Goal: Task Accomplishment & Management: Use online tool/utility

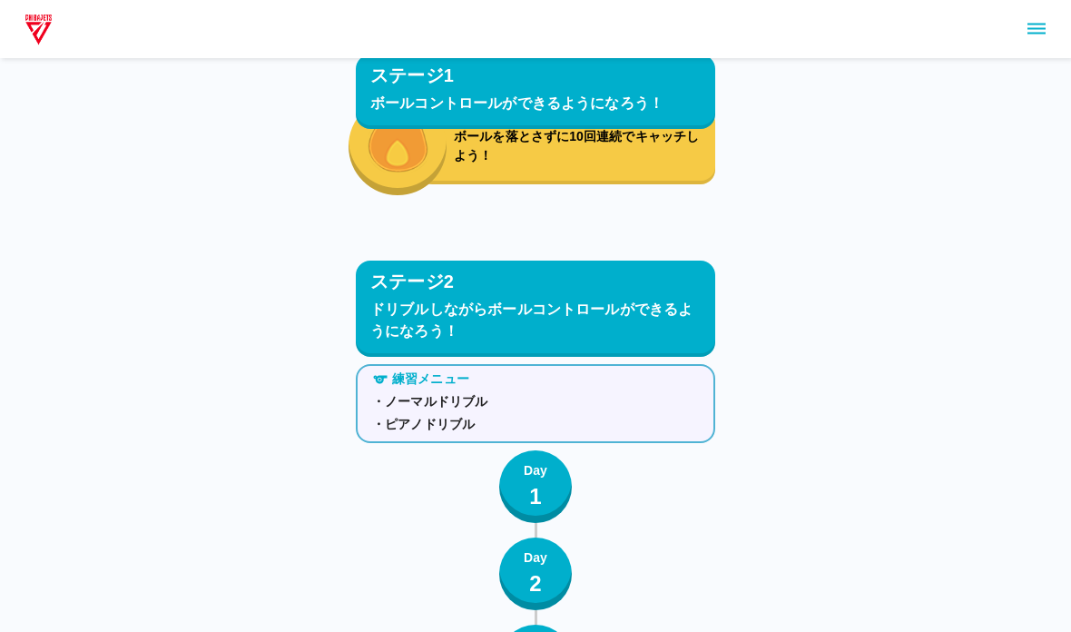
scroll to position [5636, 0]
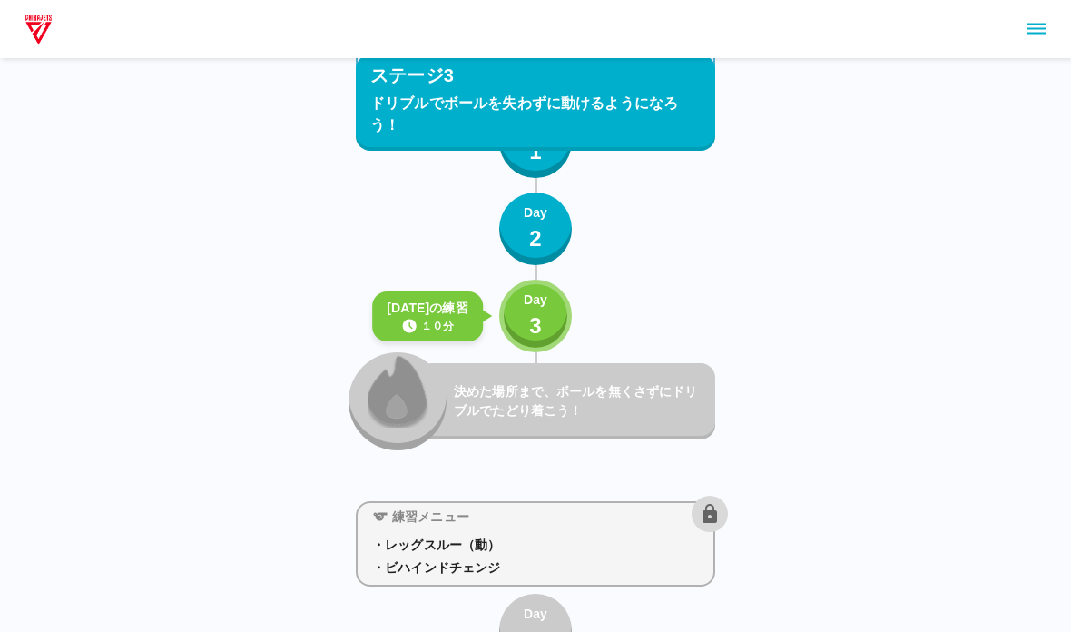
click at [519, 339] on button "Day 3" at bounding box center [535, 316] width 73 height 73
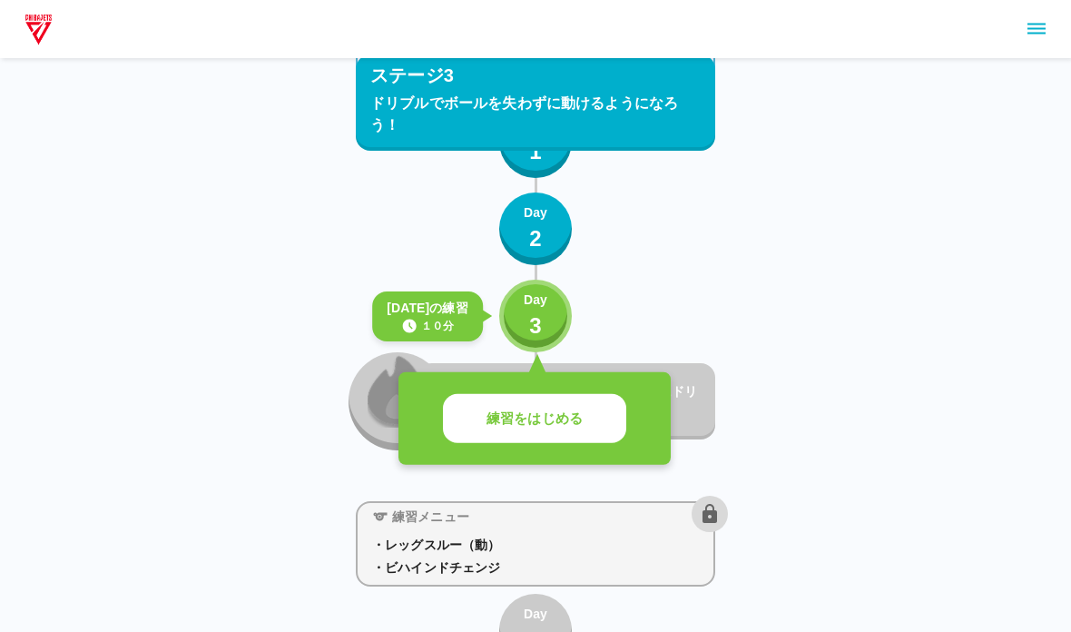
click at [449, 409] on button "練習をはじめる" at bounding box center [534, 419] width 183 height 50
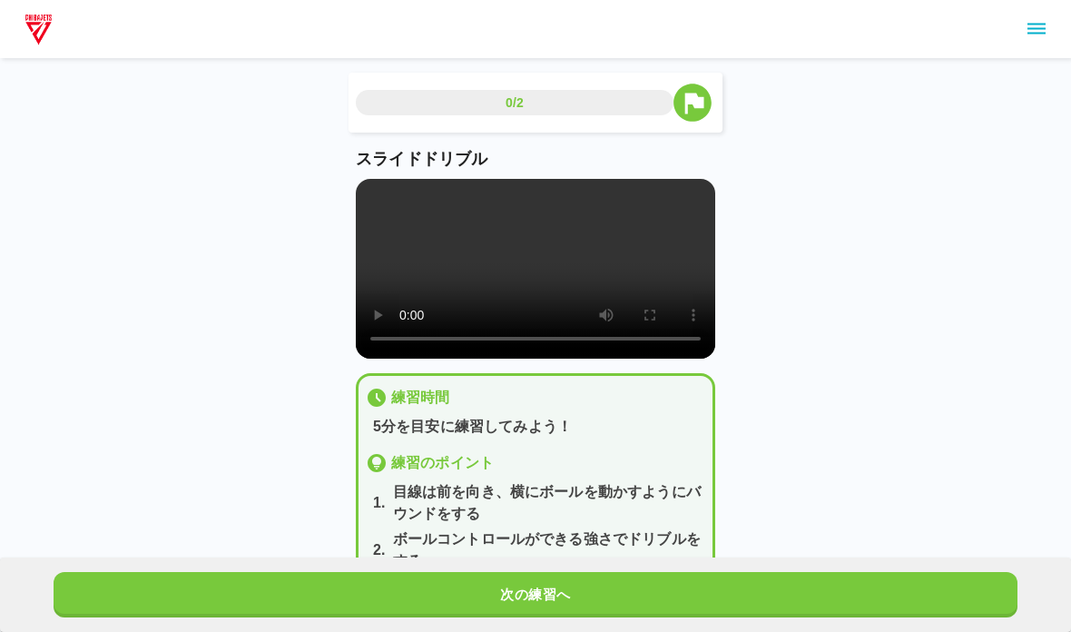
click at [418, 310] on video at bounding box center [535, 269] width 359 height 180
click at [375, 203] on video at bounding box center [535, 269] width 359 height 180
click at [378, 607] on button "次の練習へ" at bounding box center [536, 594] width 964 height 45
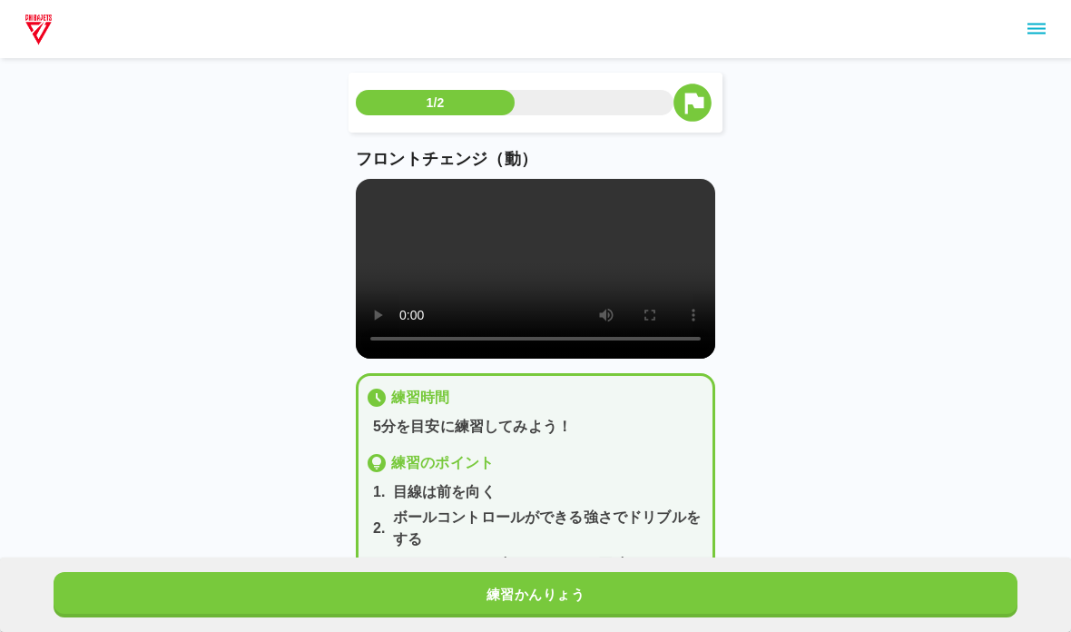
click at [369, 210] on video at bounding box center [535, 269] width 359 height 180
click at [367, 194] on video at bounding box center [535, 269] width 359 height 180
click at [367, 193] on video at bounding box center [535, 269] width 359 height 180
click at [256, 498] on div "1/2 フロントチェンジ（動） 練習時間 5分を目安に練習してみよう！ 練習のポイント 1 . 目線は前を向く 2 . ボールコントロールができる強さでドリブ…" at bounding box center [535, 320] width 1071 height 640
click at [249, 588] on button "練習かんりょう" at bounding box center [536, 594] width 964 height 45
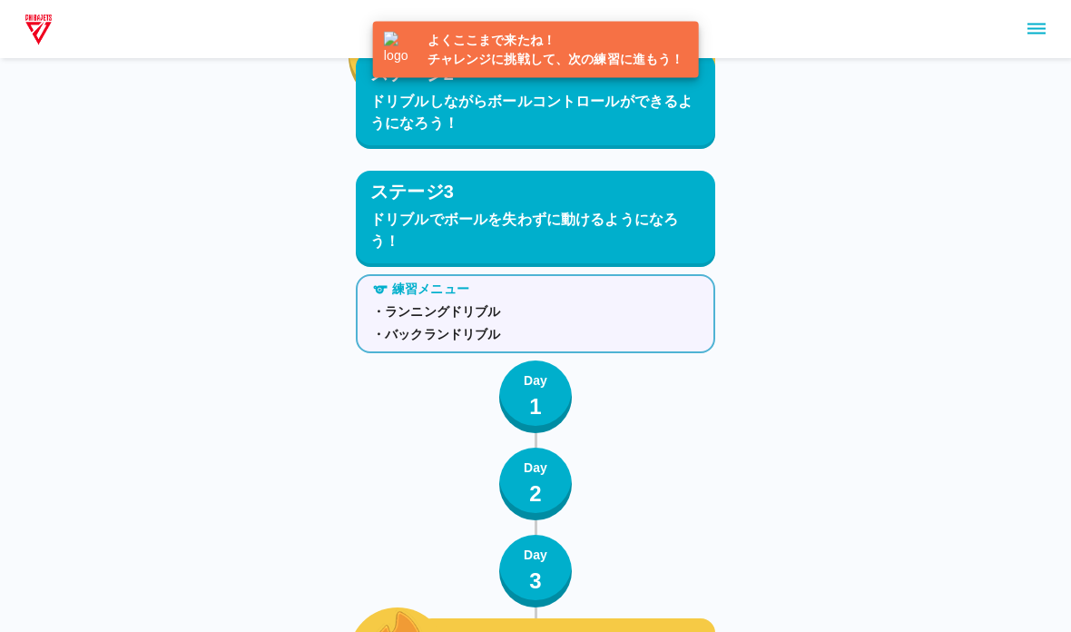
scroll to position [5728, 0]
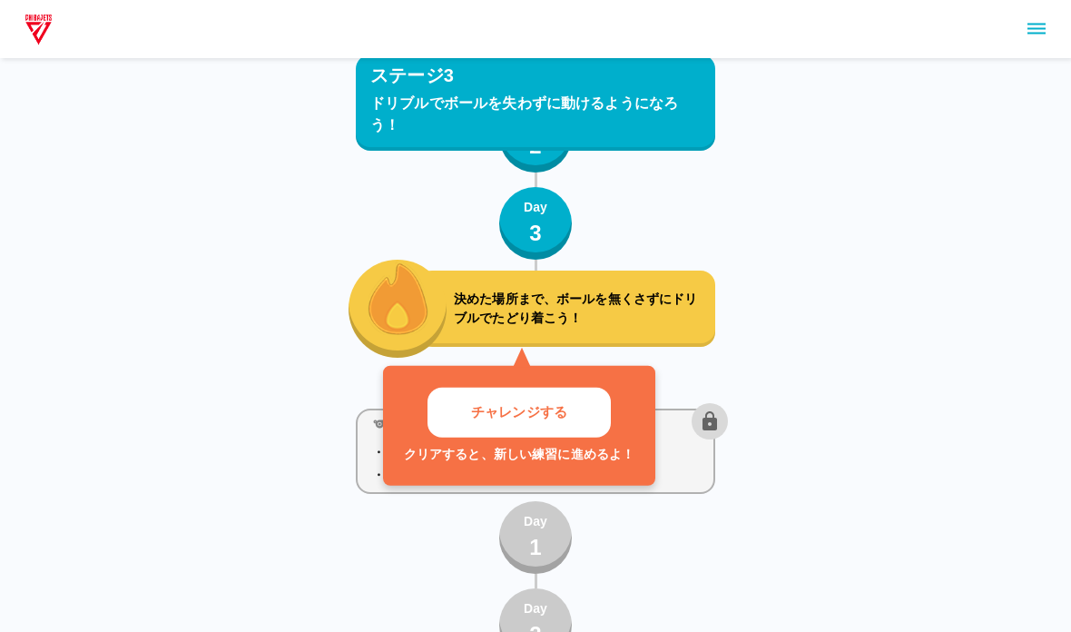
click at [462, 436] on button "チャレンジする" at bounding box center [519, 413] width 183 height 50
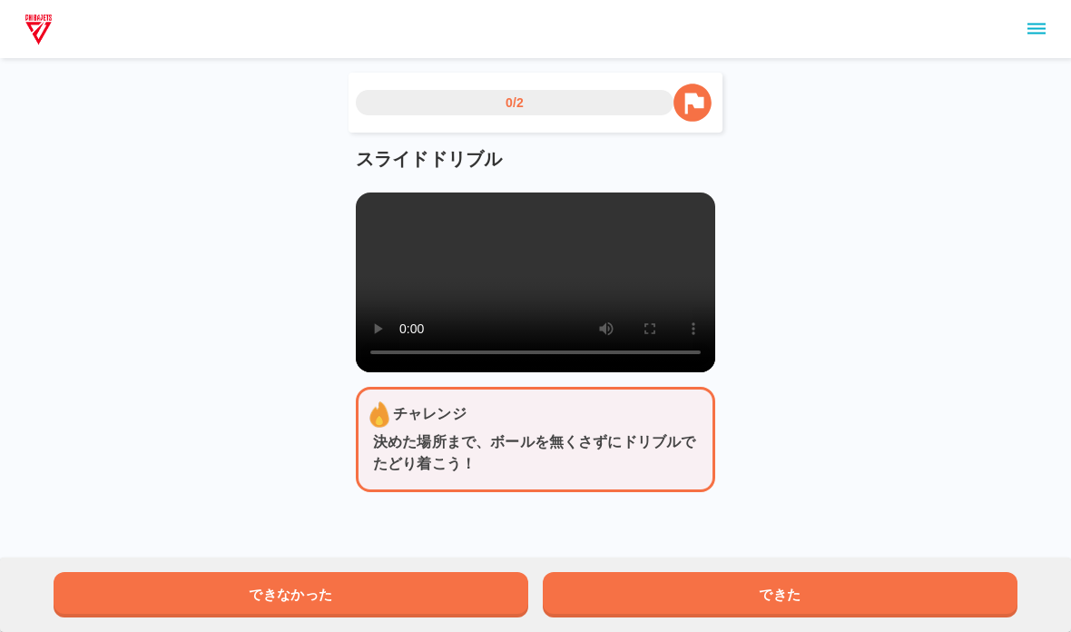
click at [386, 308] on video at bounding box center [535, 282] width 359 height 180
click at [416, 361] on video at bounding box center [535, 282] width 359 height 180
click at [366, 215] on video at bounding box center [535, 282] width 359 height 180
click at [663, 599] on button "できた" at bounding box center [780, 594] width 475 height 45
click at [365, 202] on video at bounding box center [535, 282] width 359 height 180
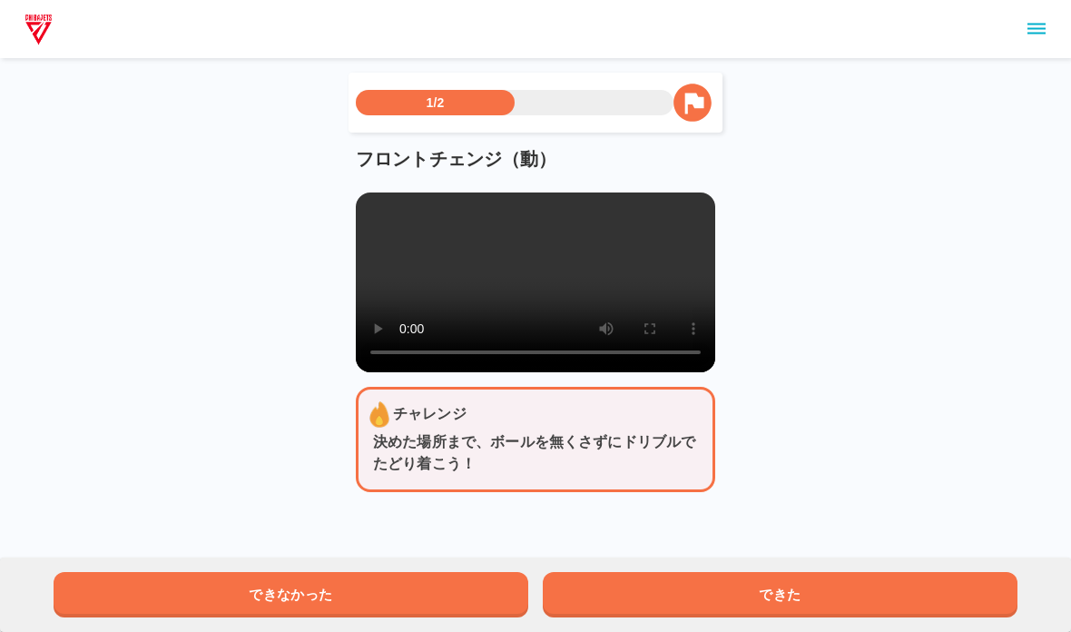
click at [702, 573] on button "できた" at bounding box center [780, 594] width 475 height 45
click at [685, 606] on button "できた" at bounding box center [780, 594] width 475 height 45
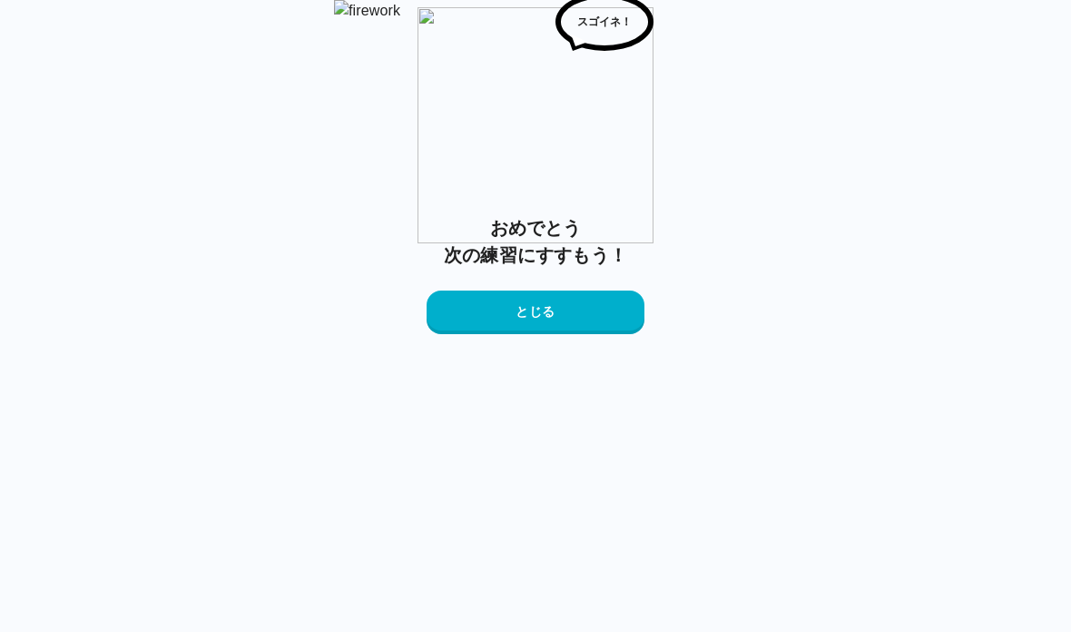
click at [537, 334] on button "とじる" at bounding box center [536, 312] width 218 height 44
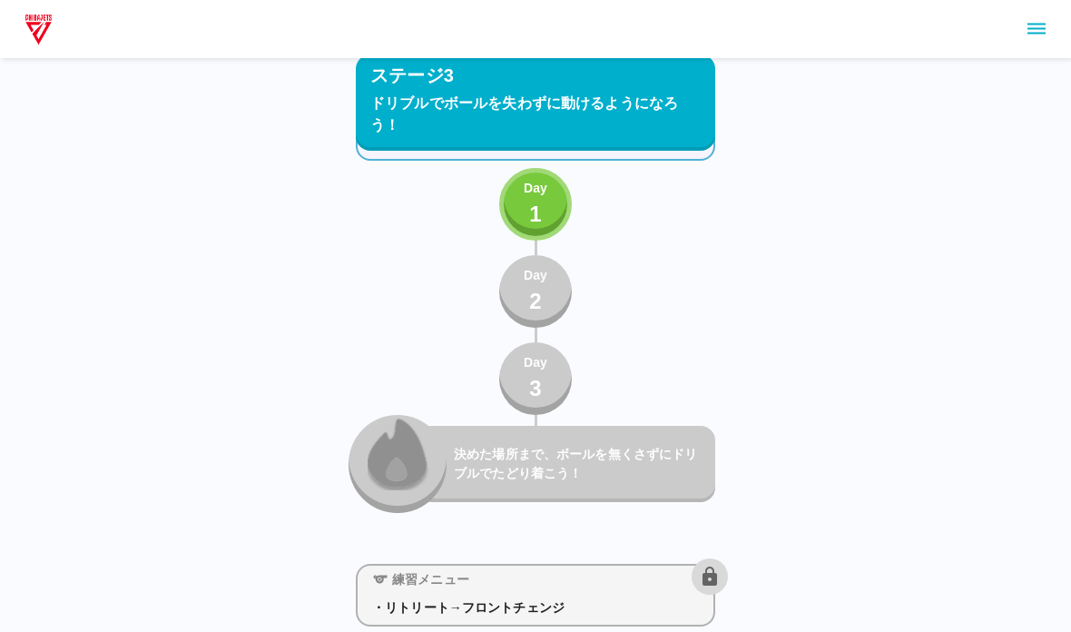
scroll to position [6085, 0]
